Goal: Book appointment/travel/reservation

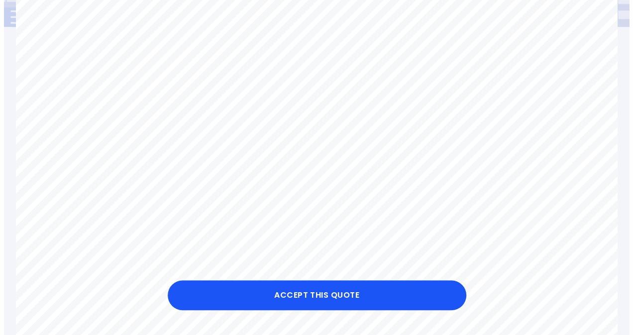
scroll to position [190, 0]
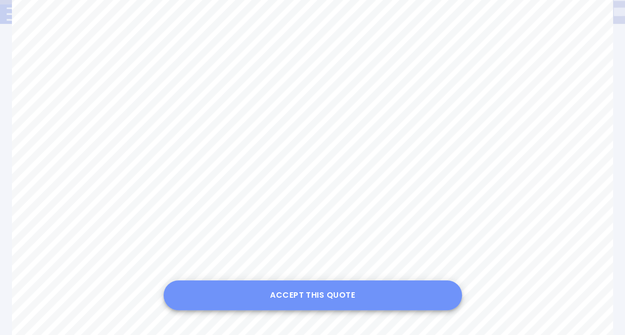
click at [260, 297] on button "Accept this Quote" at bounding box center [313, 296] width 299 height 30
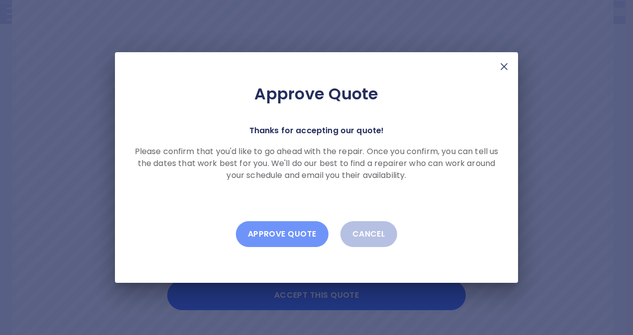
click at [285, 232] on button "Approve Quote" at bounding box center [282, 234] width 93 height 26
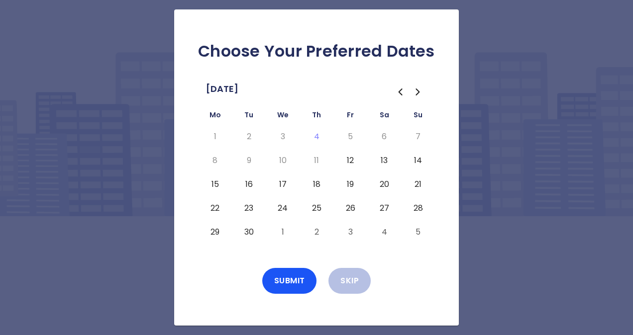
click at [350, 159] on button "12" at bounding box center [350, 161] width 18 height 16
click at [213, 183] on button "15" at bounding box center [215, 185] width 18 height 16
click at [248, 183] on button "16" at bounding box center [249, 185] width 18 height 16
click at [213, 232] on button "29" at bounding box center [215, 232] width 18 height 16
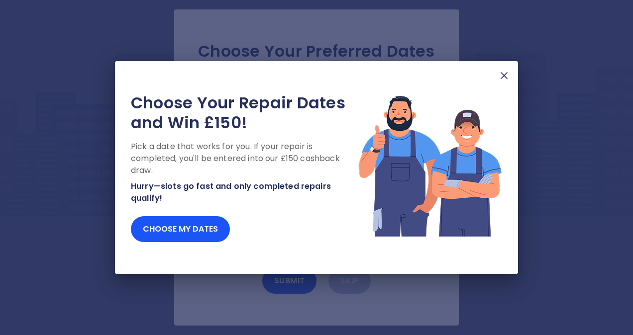
click at [503, 72] on img at bounding box center [504, 76] width 12 height 12
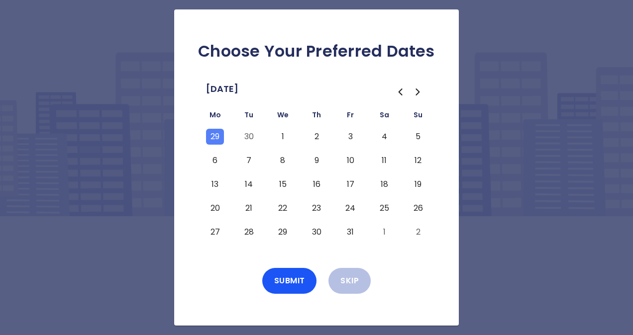
click at [398, 91] on icon "Go to the Previous Month" at bounding box center [400, 92] width 12 height 12
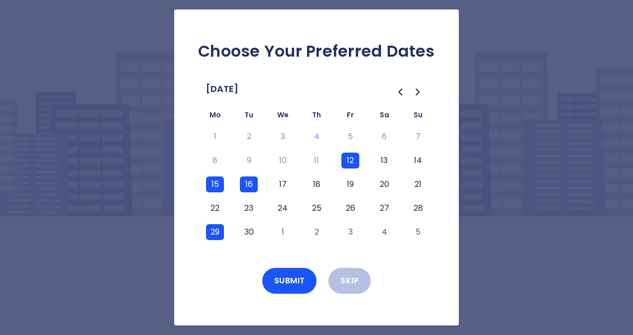
click at [248, 233] on button "30" at bounding box center [249, 232] width 18 height 16
click at [385, 208] on button "27" at bounding box center [384, 209] width 18 height 16
click at [285, 230] on button "1" at bounding box center [283, 232] width 18 height 16
click at [353, 234] on button "3" at bounding box center [350, 232] width 18 height 16
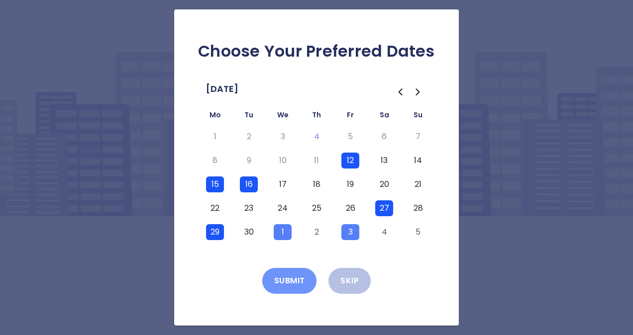
click at [286, 279] on button "Submit" at bounding box center [289, 281] width 55 height 26
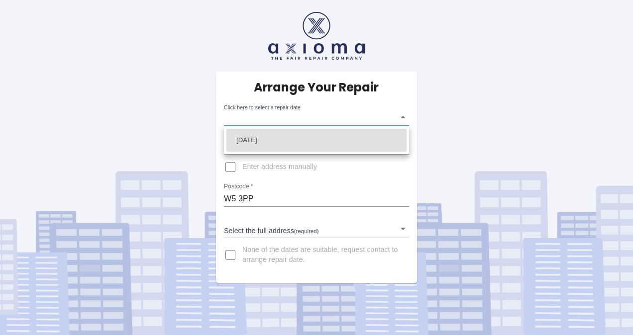
click at [407, 112] on body "Arrange Your Repair Click here to select a repair date ​ Phone Number   * 07762…" at bounding box center [316, 167] width 633 height 335
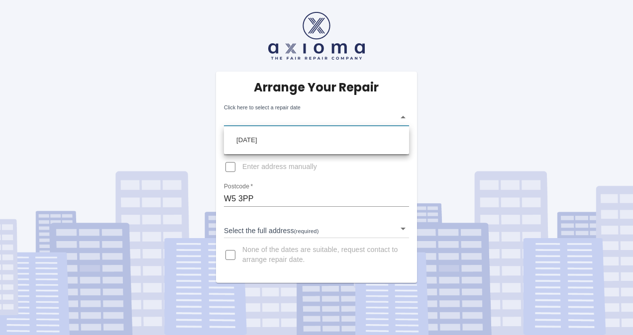
click at [401, 117] on div at bounding box center [316, 167] width 633 height 335
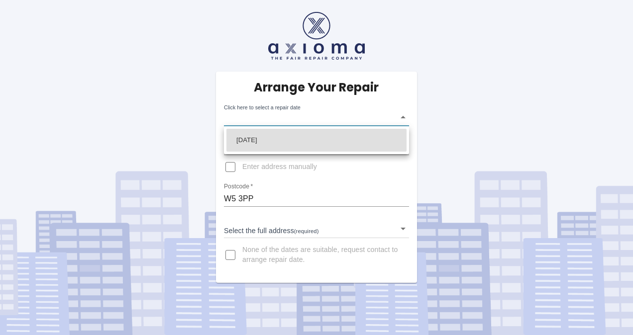
click at [401, 117] on body "Arrange Your Repair Click here to select a repair date ​ Phone Number   * 07762…" at bounding box center [316, 167] width 633 height 335
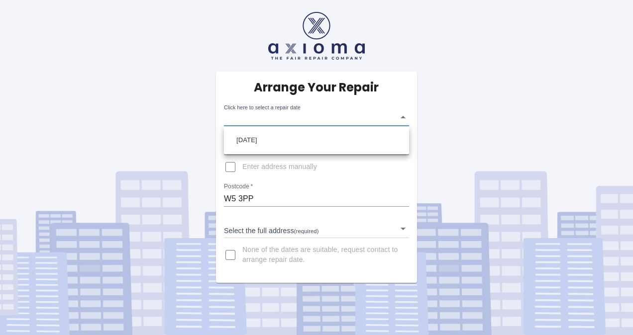
click at [342, 184] on div at bounding box center [316, 167] width 633 height 335
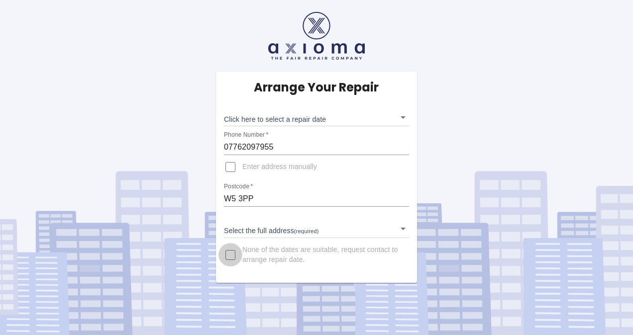
click at [233, 251] on input "None of the dates are suitable, request contact to arrange repair date." at bounding box center [230, 255] width 24 height 24
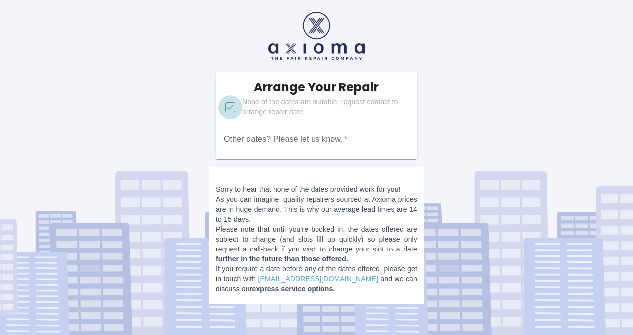
click at [229, 105] on input "None of the dates are suitable, request contact to arrange repair date." at bounding box center [230, 108] width 24 height 24
checkbox input "false"
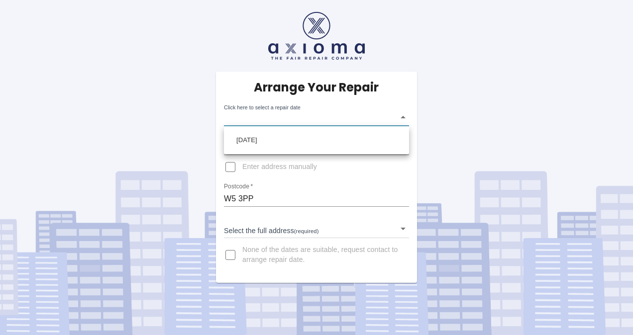
click at [402, 114] on body "Arrange Your Repair Click here to select a repair date ​ Phone Number   * 07762…" at bounding box center [316, 167] width 633 height 335
click at [402, 115] on div at bounding box center [316, 167] width 633 height 335
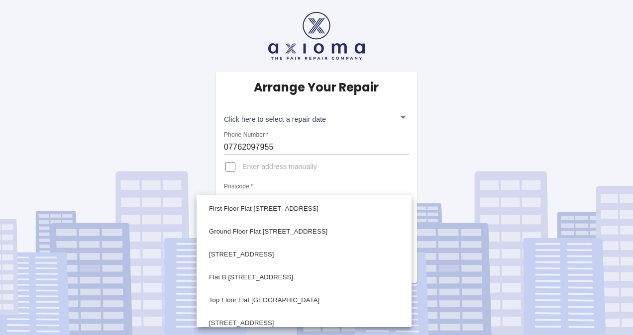
click at [296, 229] on body "Arrange Your Repair Click here to select a repair date ​ Phone Number   * 07762…" at bounding box center [316, 167] width 633 height 335
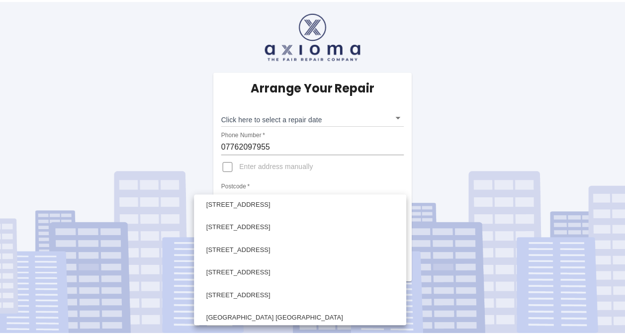
scroll to position [1011, 0]
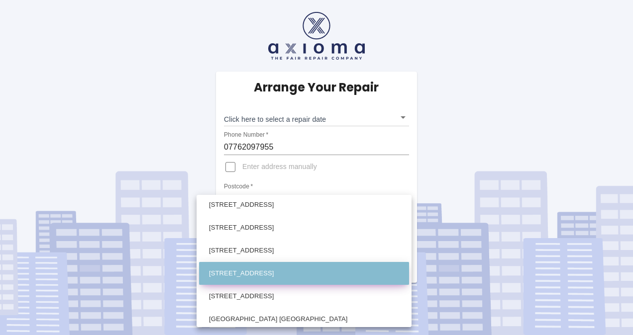
click at [262, 268] on li "[STREET_ADDRESS]" at bounding box center [304, 273] width 210 height 23
type input "[STREET_ADDRESS]"
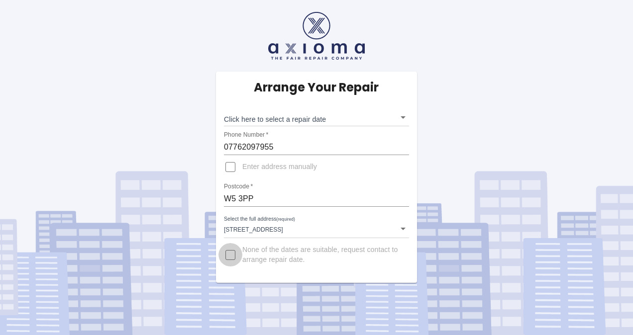
click at [229, 254] on input "None of the dates are suitable, request contact to arrange repair date." at bounding box center [230, 255] width 24 height 24
checkbox input "true"
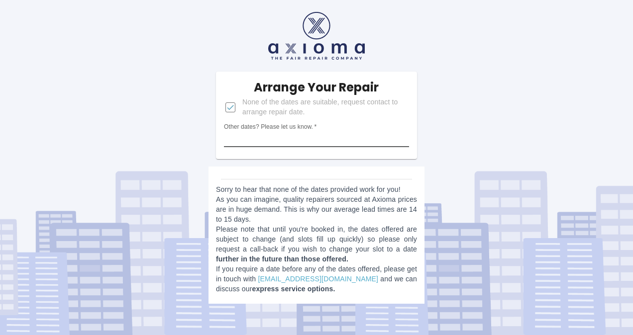
click at [328, 140] on input "Other dates? Please let us know.   *" at bounding box center [316, 139] width 185 height 16
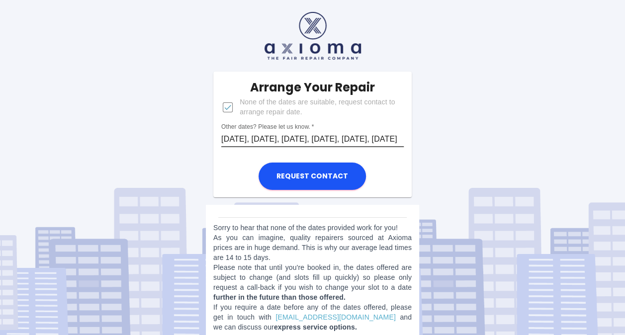
scroll to position [14, 0]
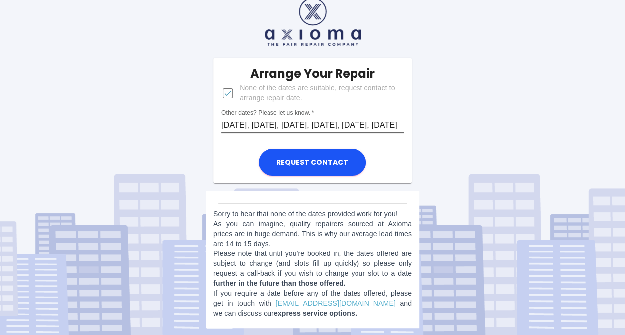
click at [257, 125] on input "[DATE], [DATE], [DATE], [DATE], [DATE], [DATE]" at bounding box center [312, 125] width 183 height 16
click at [383, 120] on input "[DATE], [DATE], [DATE], [DATE]" at bounding box center [312, 125] width 183 height 16
click at [384, 129] on input "[DATE], [DATE], [DATE], [DATE]," at bounding box center [312, 125] width 183 height 16
click at [402, 128] on input "[DATE], [DATE], [DATE], [DATE], [DATE]" at bounding box center [312, 125] width 183 height 16
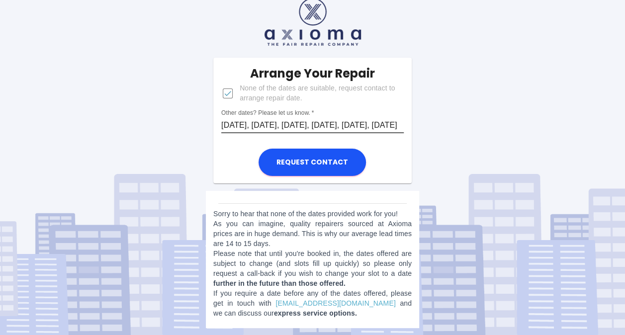
click at [494, 78] on div "Arrange Your Repair None of the dates are suitable, request contact to arrange …" at bounding box center [313, 161] width 640 height 350
click at [398, 123] on input "[DATE], [DATE], [DATE], [DATE], [DATE], [DATE]" at bounding box center [312, 125] width 183 height 16
click at [392, 126] on input "[DATE], [DATE], [DATE], [DATE], [DATE], [DATE]," at bounding box center [312, 125] width 183 height 16
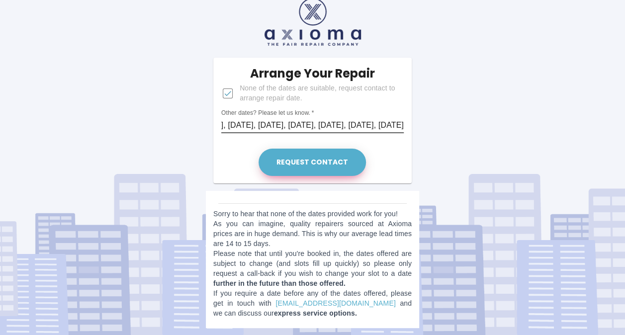
scroll to position [0, 152]
type input "[DATE], [DATE], [DATE], [DATE], [DATE], [DATE], [DATE], [DATE], [DATE]"
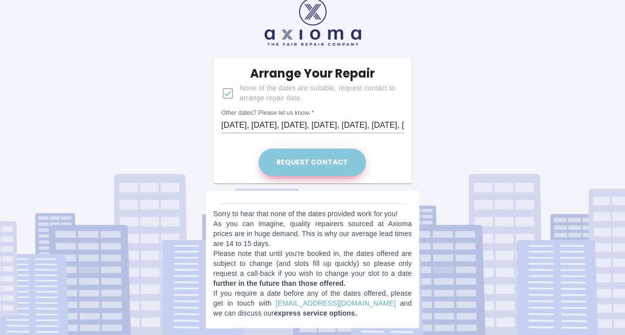
click at [328, 161] on button "Request contact" at bounding box center [312, 162] width 107 height 27
